Goal: Task Accomplishment & Management: Manage account settings

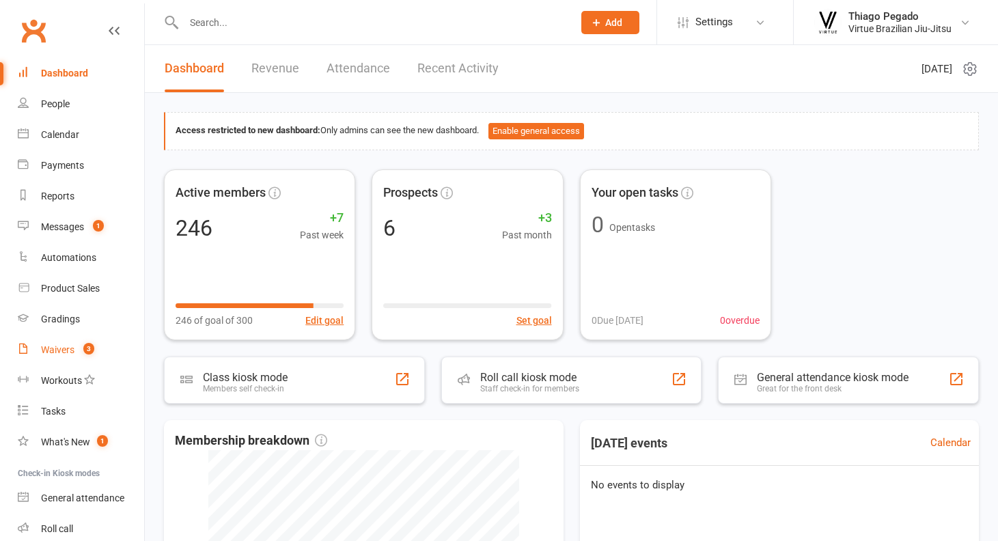
click at [64, 346] on div "Waivers" at bounding box center [57, 349] width 33 height 11
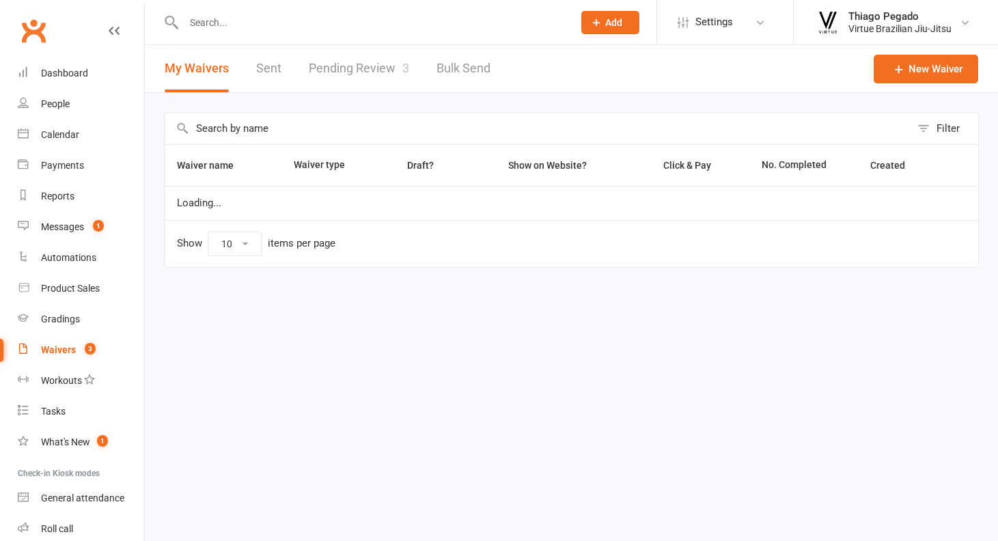
click at [374, 70] on link "Pending Review 3" at bounding box center [359, 68] width 100 height 47
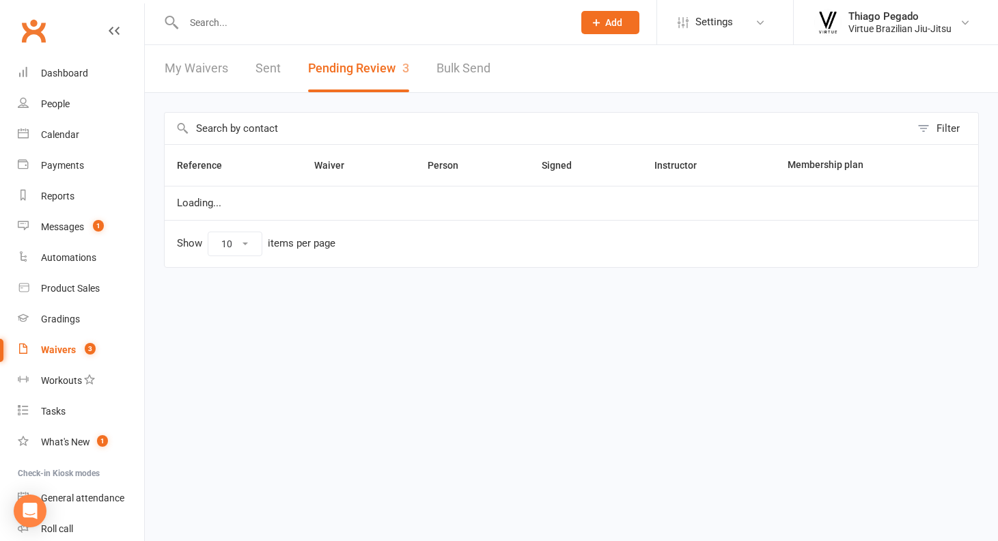
click at [387, 70] on button "Pending Review 3" at bounding box center [358, 68] width 101 height 47
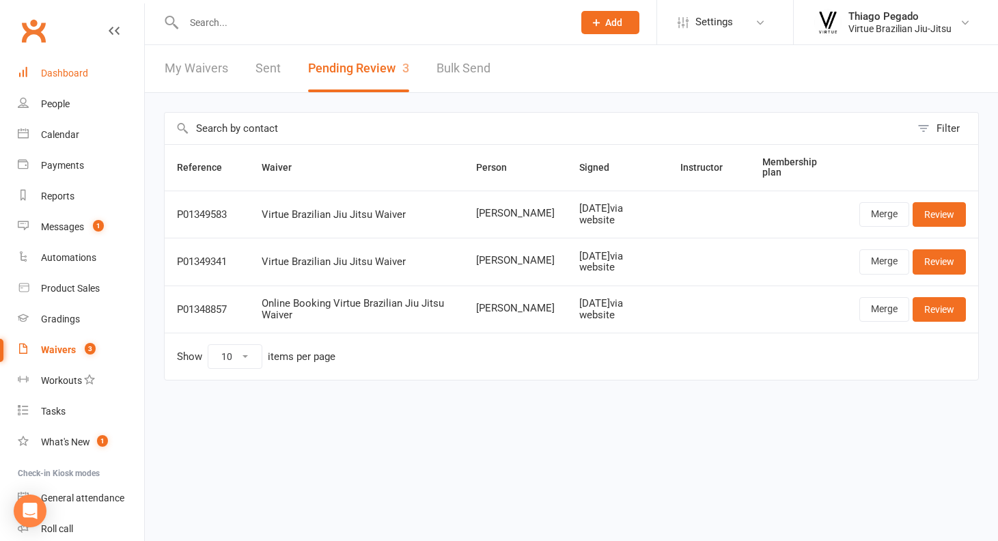
click at [62, 69] on div "Dashboard" at bounding box center [64, 73] width 47 height 11
